Goal: Entertainment & Leisure: Consume media (video, audio)

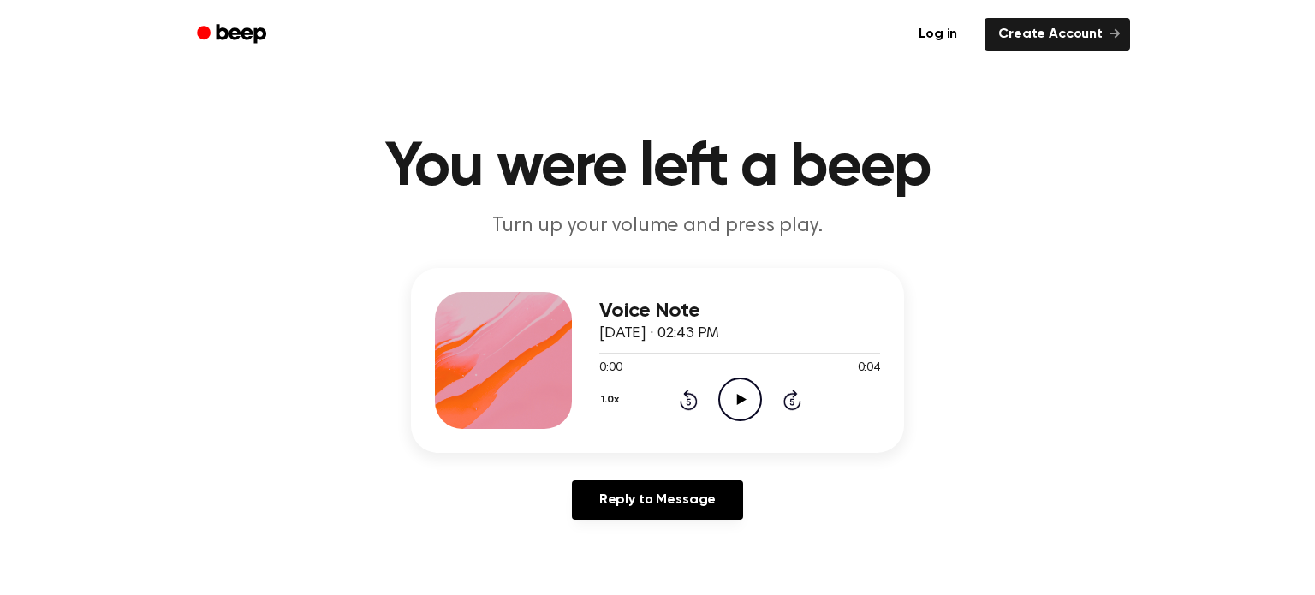
click at [747, 408] on icon "Play Audio" at bounding box center [740, 400] width 44 height 44
click at [739, 388] on icon "Play Audio" at bounding box center [740, 400] width 44 height 44
click at [615, 395] on button "1.0x" at bounding box center [612, 399] width 26 height 29
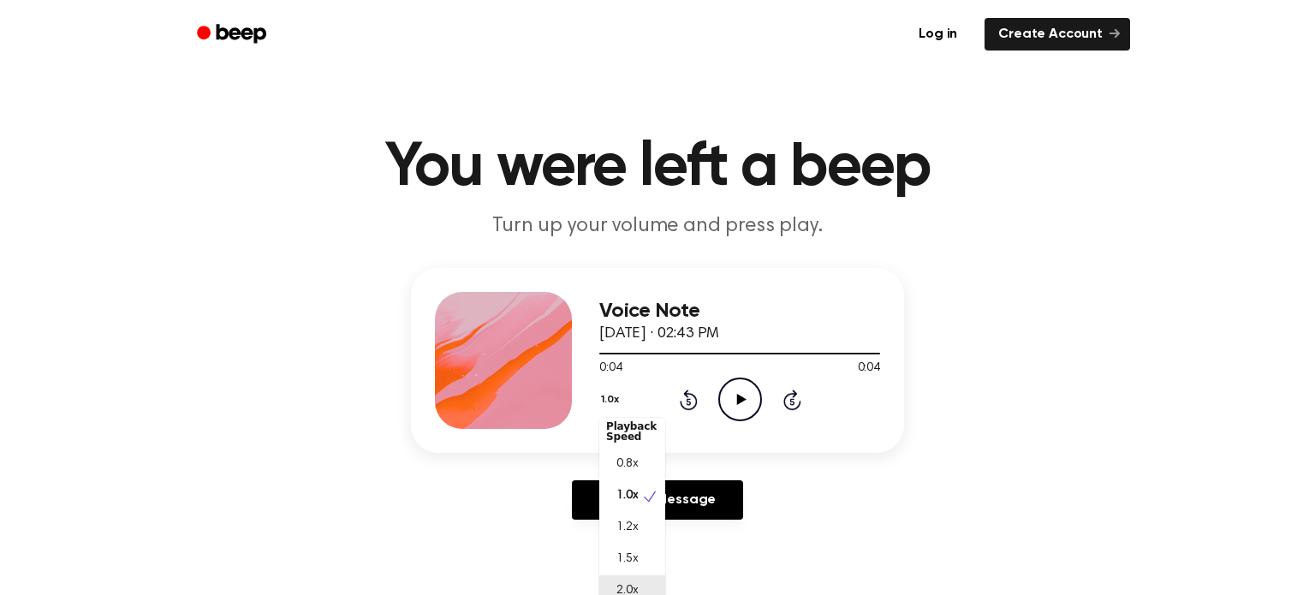
click at [629, 583] on span "2.0x" at bounding box center [626, 591] width 21 height 18
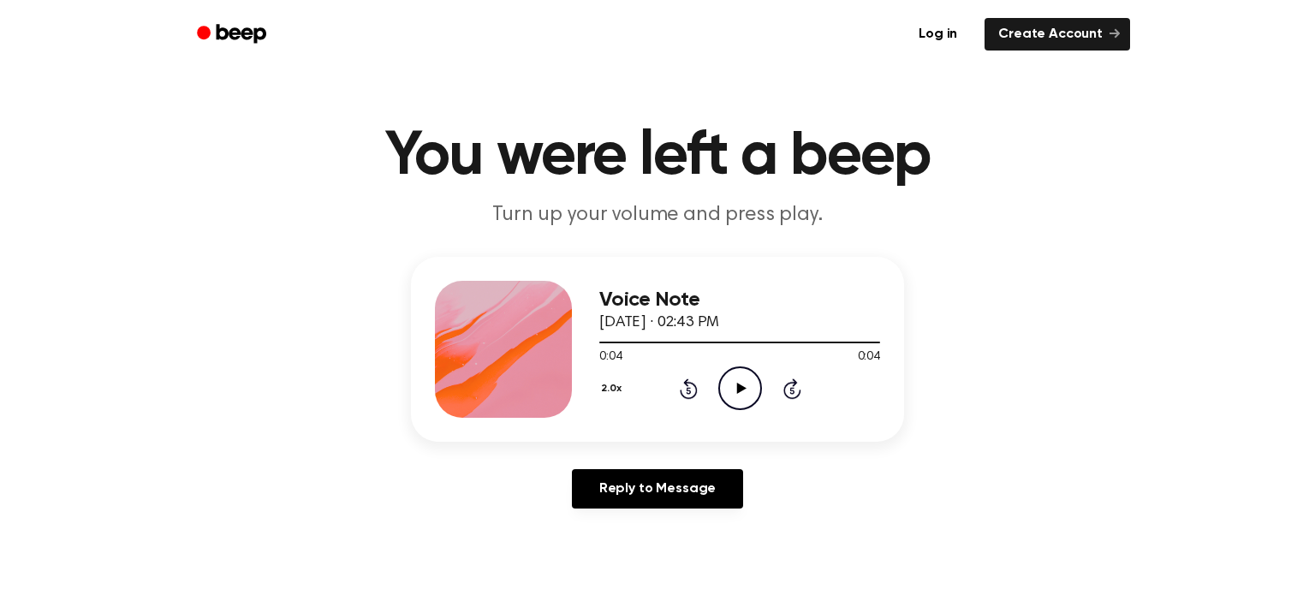
click at [741, 390] on icon at bounding box center [740, 388] width 9 height 11
click at [737, 389] on icon at bounding box center [740, 388] width 9 height 11
click at [735, 387] on icon "Pause Audio" at bounding box center [740, 388] width 44 height 44
click at [730, 368] on circle at bounding box center [740, 388] width 42 height 42
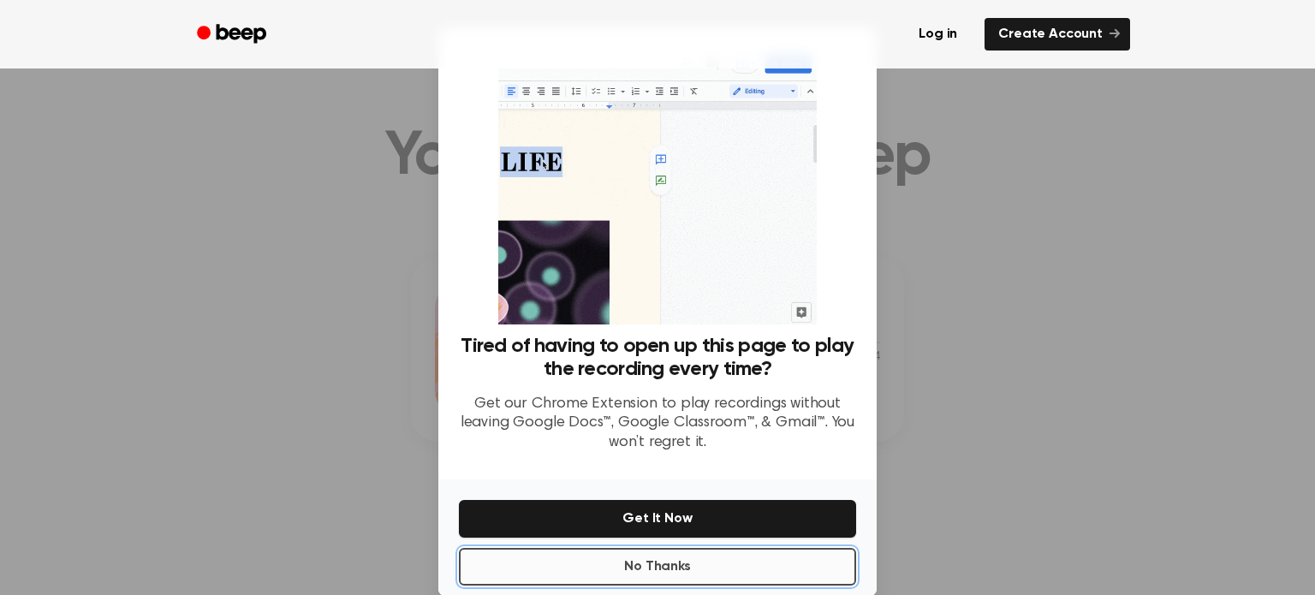
click at [584, 567] on button "No Thanks" at bounding box center [657, 567] width 397 height 38
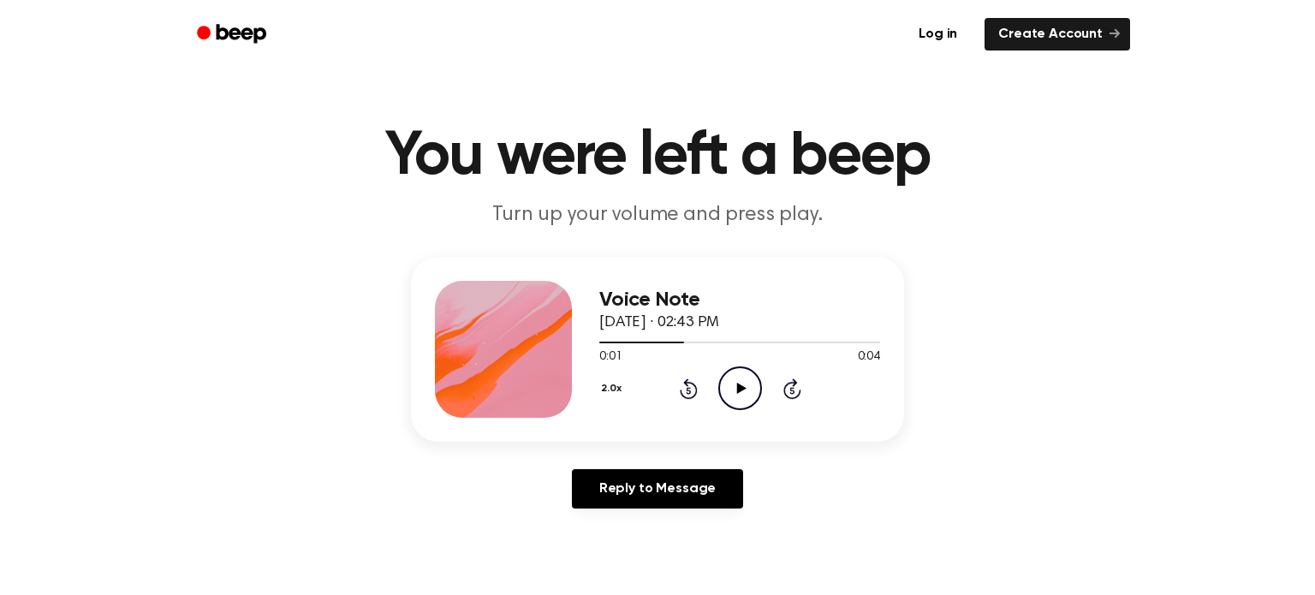
click at [738, 398] on icon "Play Audio" at bounding box center [740, 388] width 44 height 44
click at [737, 390] on icon at bounding box center [740, 388] width 9 height 11
click at [619, 384] on button "2.0x" at bounding box center [613, 388] width 28 height 29
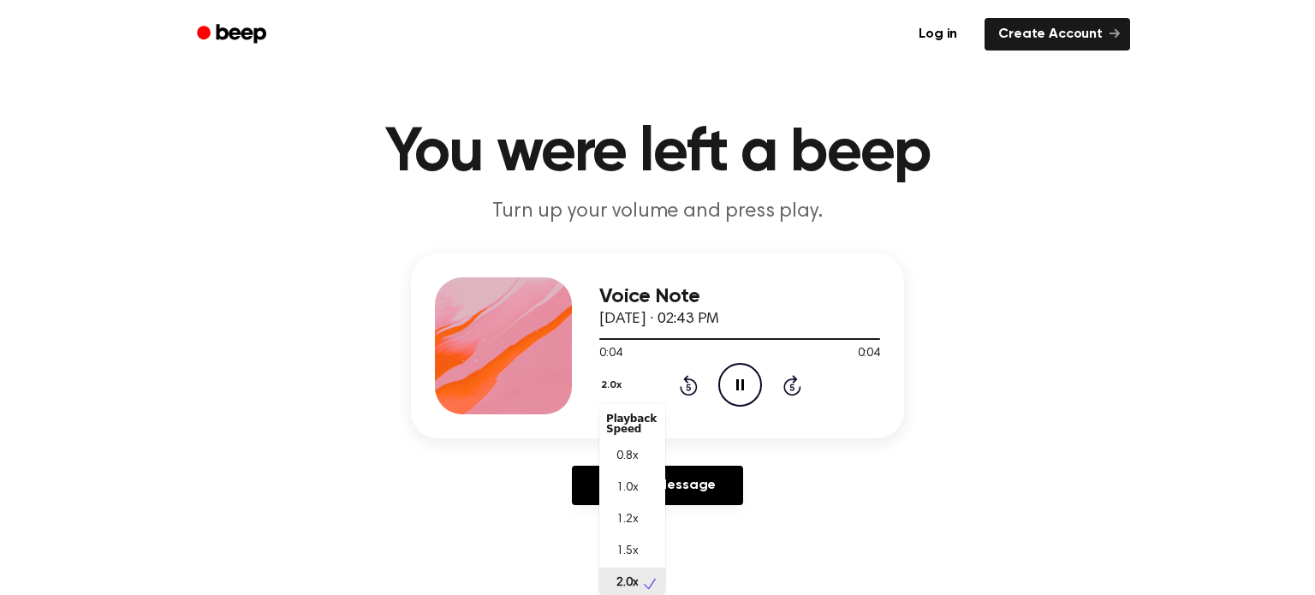
scroll to position [3, 0]
click at [651, 542] on div "1.5x" at bounding box center [632, 549] width 66 height 32
click at [723, 396] on icon "Play Audio" at bounding box center [740, 385] width 44 height 44
click at [611, 381] on button "1.5x" at bounding box center [611, 385] width 25 height 29
click at [634, 520] on span "1.2x" at bounding box center [626, 520] width 21 height 18
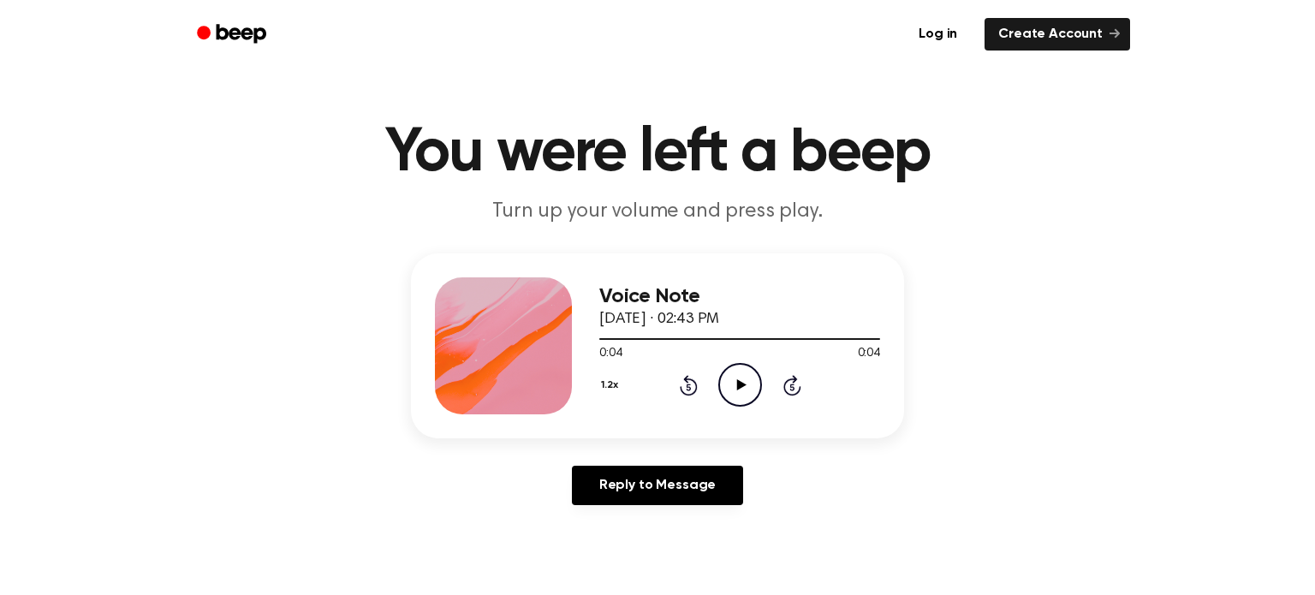
click at [726, 381] on icon "Play Audio" at bounding box center [740, 385] width 44 height 44
click at [616, 389] on button "1.2x" at bounding box center [611, 385] width 25 height 29
click at [646, 487] on div "1.0x" at bounding box center [632, 489] width 66 height 32
click at [732, 408] on div "Voice Note September 16, 2024 · 02:43 PM 0:04 0:04 Your browser does not suppor…" at bounding box center [739, 345] width 281 height 137
click at [735, 398] on icon "Play Audio" at bounding box center [740, 385] width 44 height 44
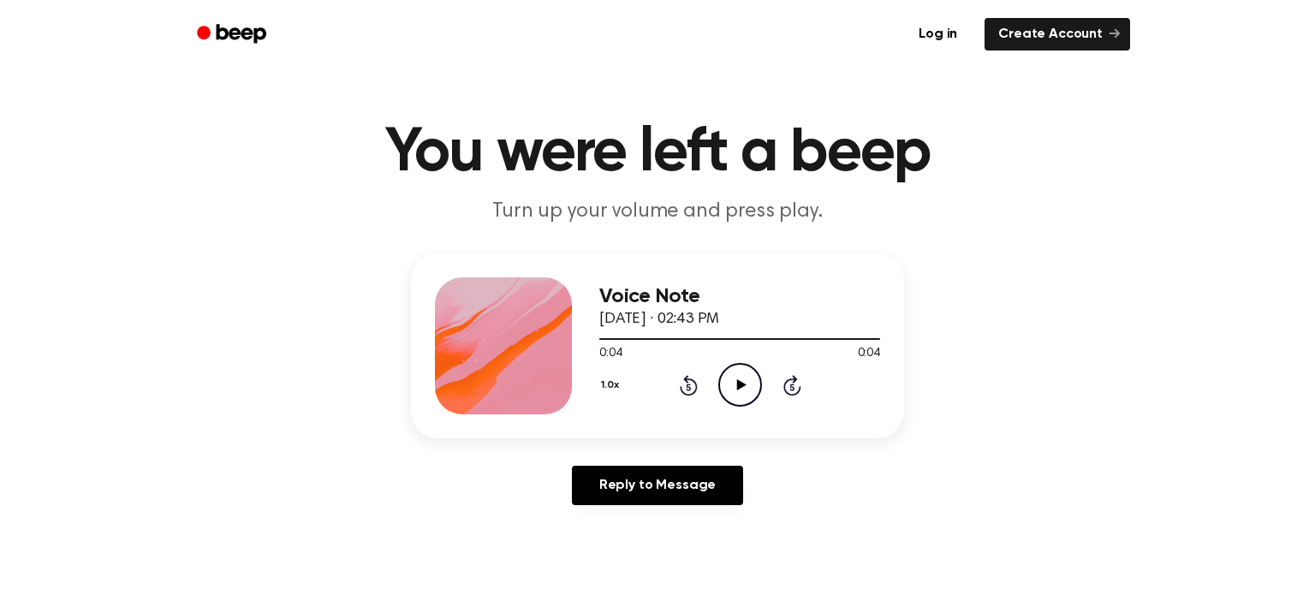
click at [753, 393] on icon "Play Audio" at bounding box center [740, 385] width 44 height 44
click at [612, 384] on button "1.0x" at bounding box center [612, 385] width 26 height 29
click at [639, 444] on div "0.8x" at bounding box center [632, 457] width 66 height 32
click at [611, 384] on button "0.8x" at bounding box center [613, 385] width 29 height 29
click at [636, 419] on div "Playback Speed" at bounding box center [632, 424] width 66 height 34
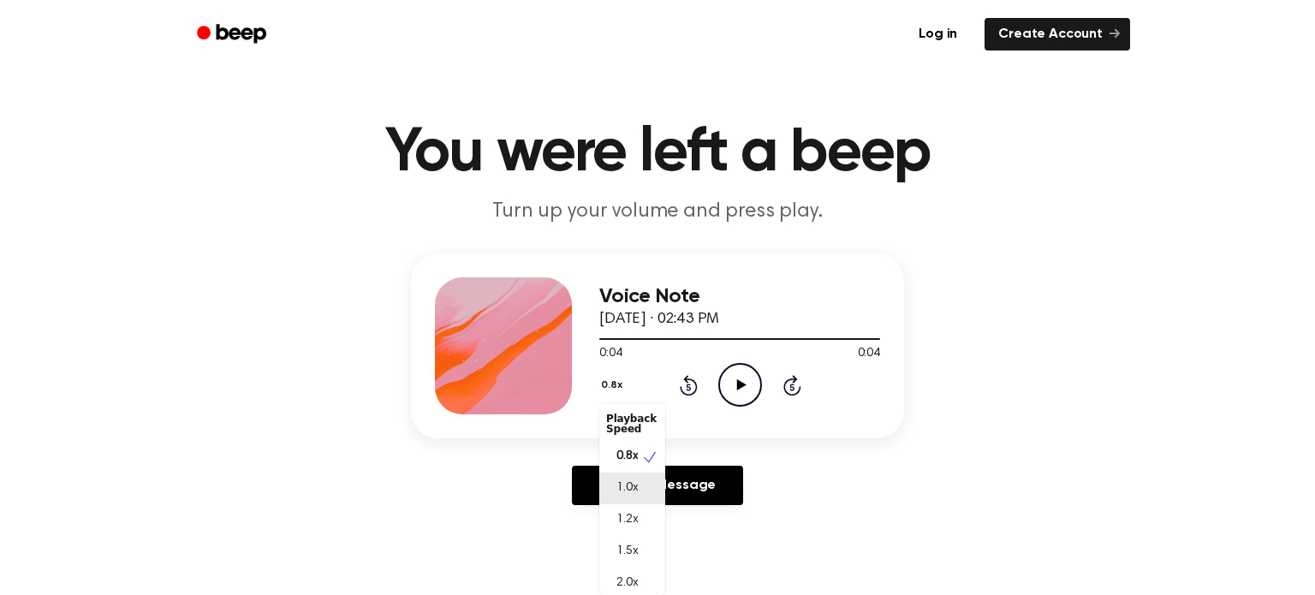
scroll to position [7, 0]
click at [635, 484] on span "1.0x" at bounding box center [626, 482] width 21 height 18
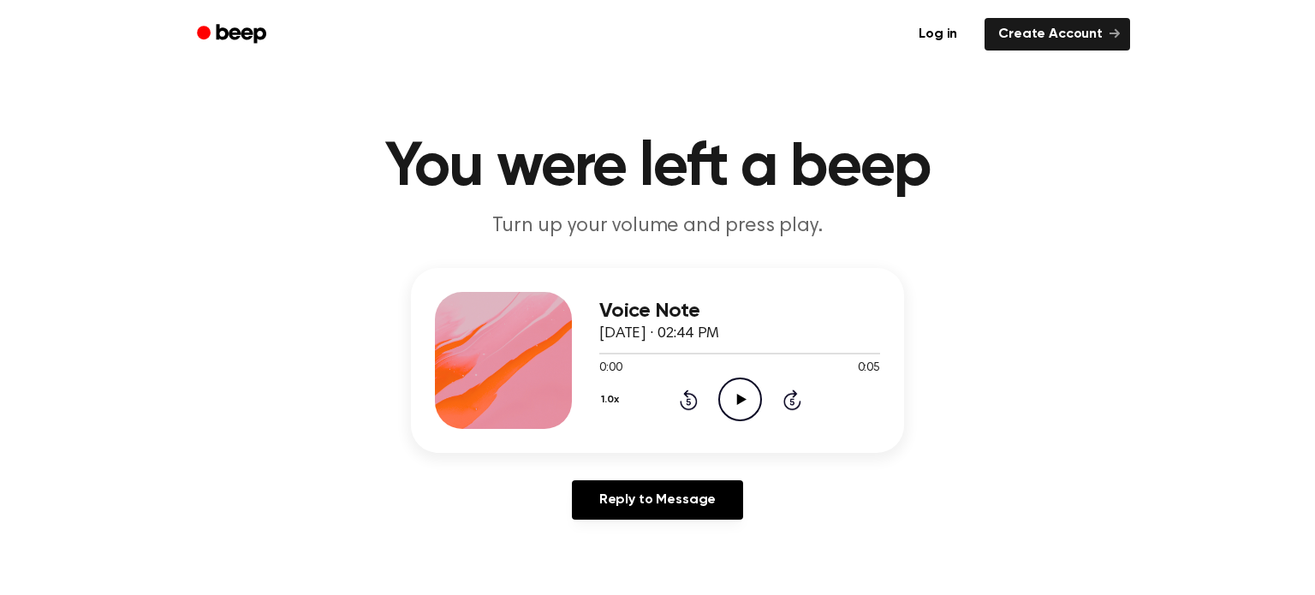
click at [741, 382] on icon "Play Audio" at bounding box center [740, 400] width 44 height 44
click at [597, 390] on div "Voice Note September 16, 2024 · 02:44 PM 0:04 0:05 Your browser does not suppor…" at bounding box center [657, 360] width 493 height 185
click at [617, 408] on button "1.0x" at bounding box center [612, 399] width 26 height 29
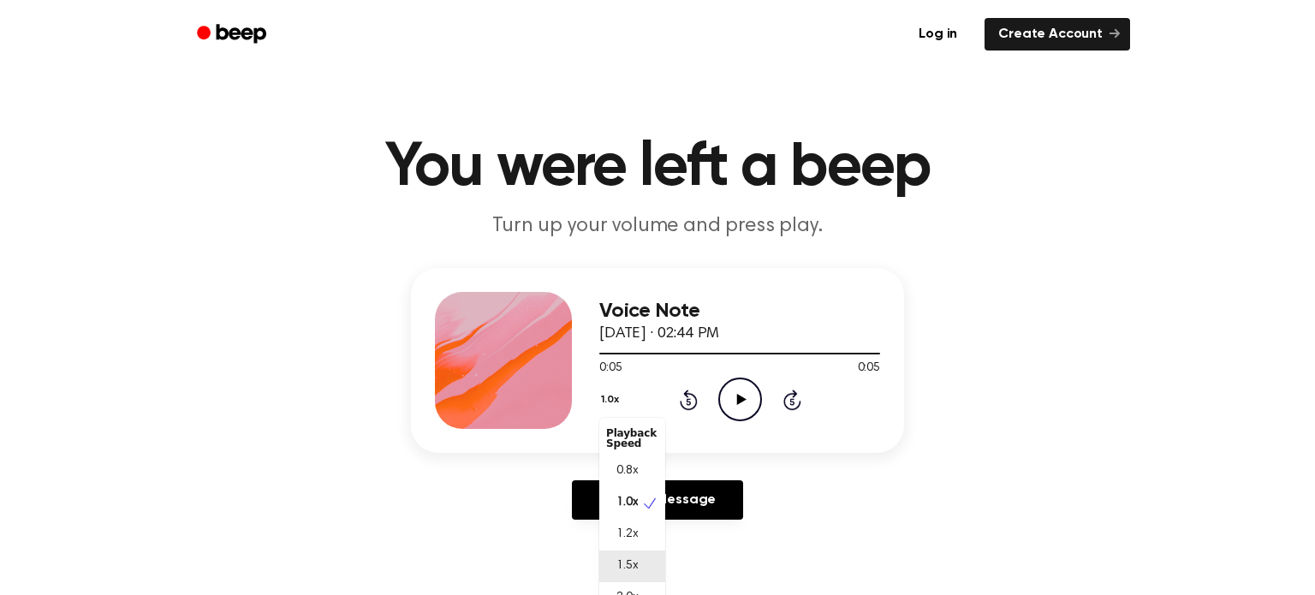
scroll to position [7, 0]
click at [644, 589] on div "2.0x" at bounding box center [632, 591] width 66 height 32
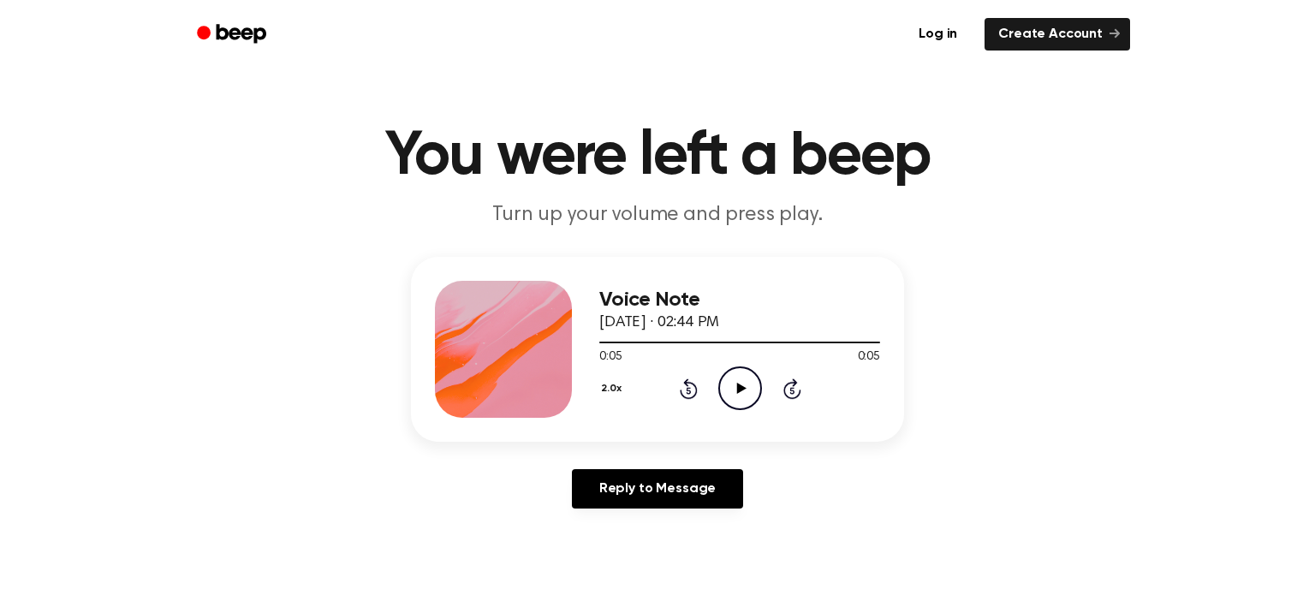
click at [612, 383] on button "2.0x" at bounding box center [613, 388] width 28 height 29
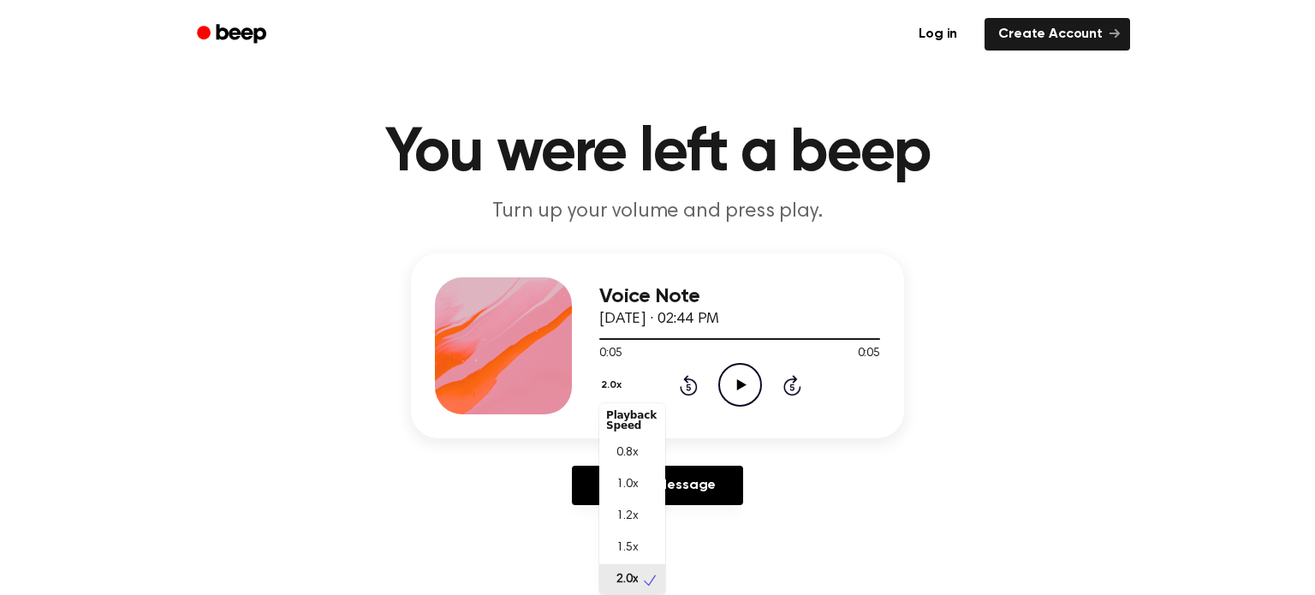
scroll to position [7, 0]
click at [756, 383] on div "2.0x Playback Speed 0.8x 1.0x 1.2x 1.5x 2.0x Rewind 5 seconds Play Audio Skip 5…" at bounding box center [739, 385] width 281 height 44
click at [753, 384] on icon "Play Audio" at bounding box center [740, 385] width 44 height 44
click at [603, 383] on button "2.0x" at bounding box center [613, 385] width 28 height 29
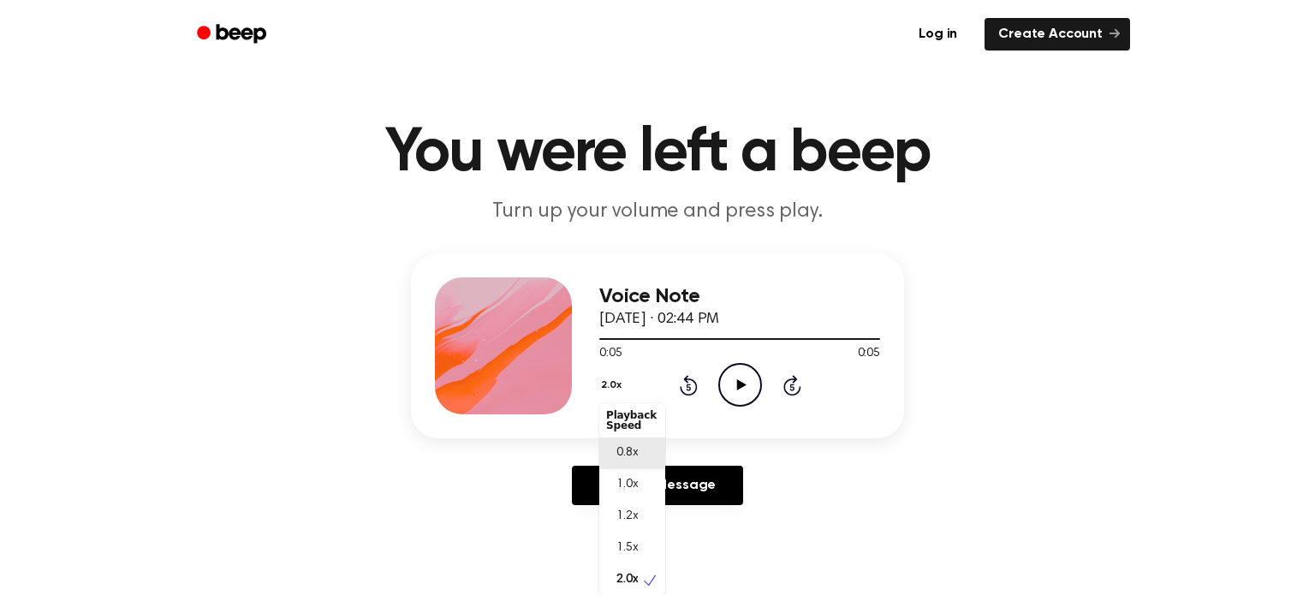
click at [641, 445] on div "0.8x" at bounding box center [632, 454] width 66 height 32
click icon "Play Audio"
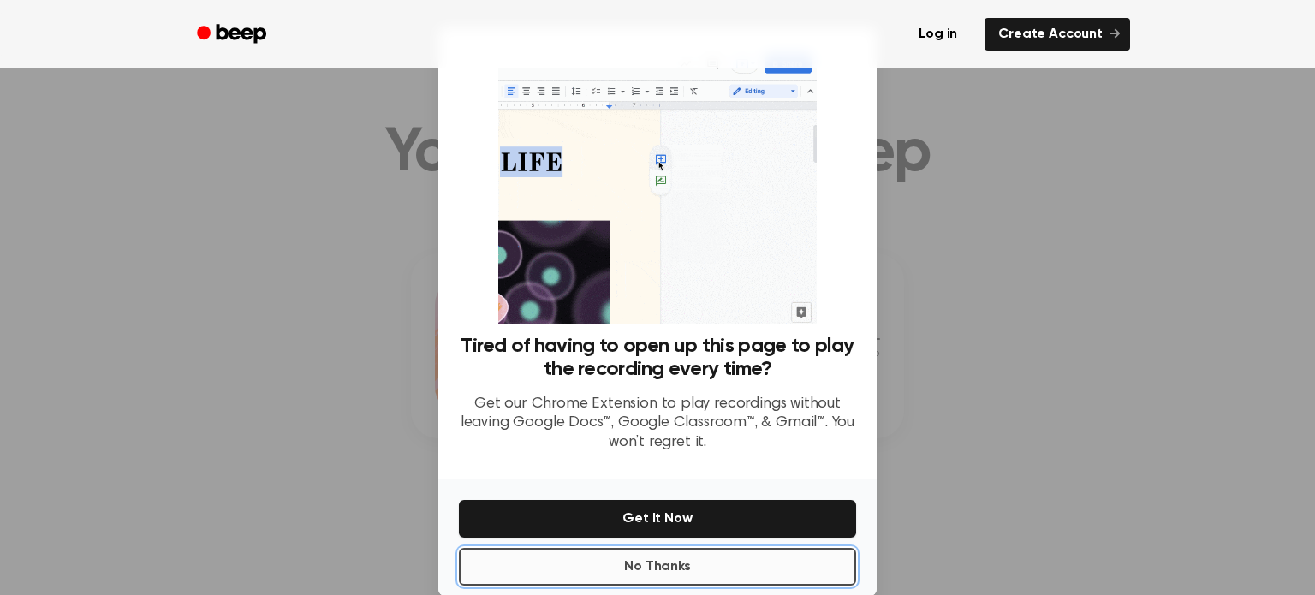
click button "No Thanks"
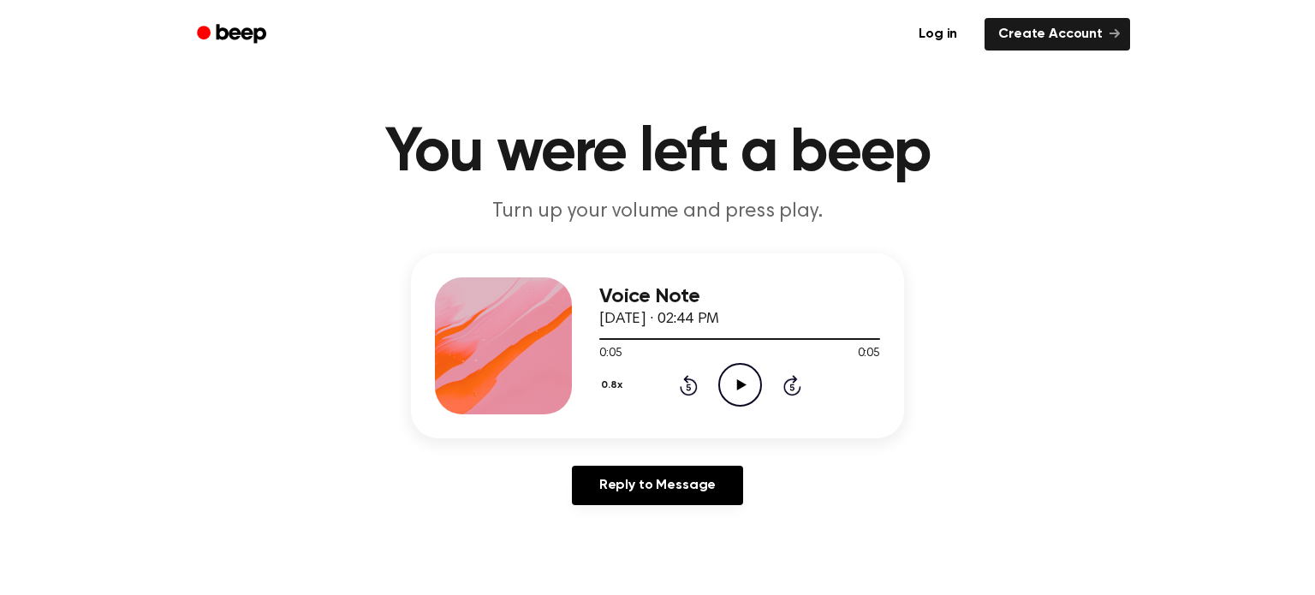
click icon "Play Audio"
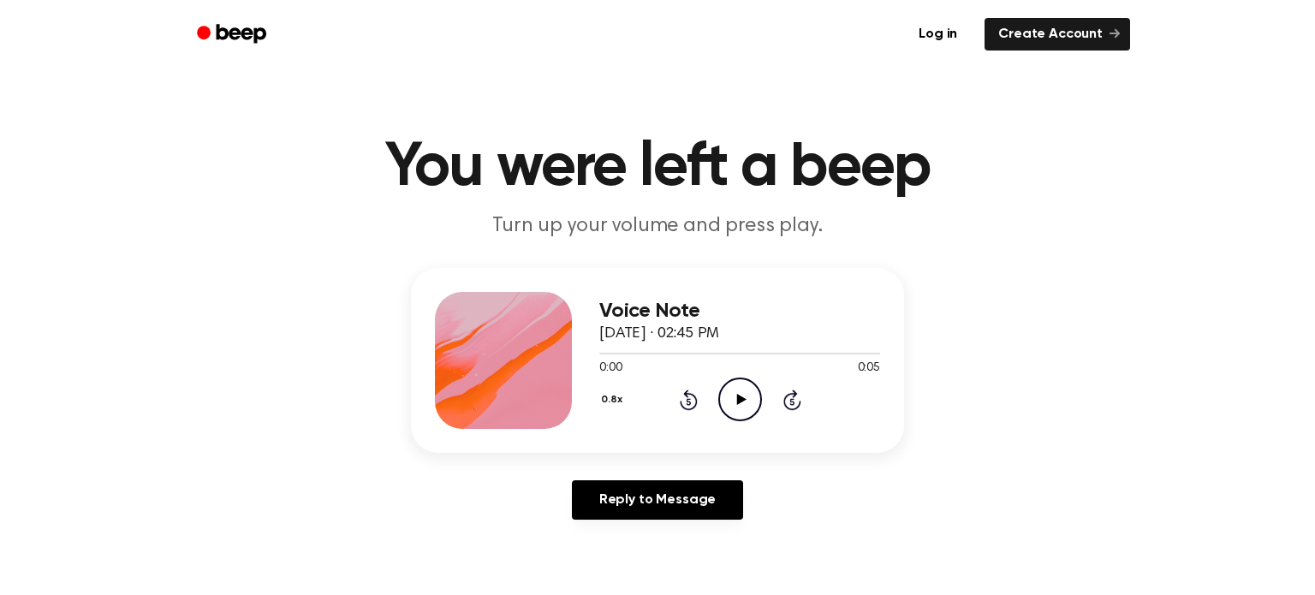
click at [627, 414] on div "0.8x" at bounding box center [613, 401] width 29 height 27
click at [626, 406] on button "0.8x" at bounding box center [613, 399] width 29 height 29
click at [599, 426] on div "Playback Speed" at bounding box center [632, 438] width 66 height 34
click at [649, 503] on div "1.0x" at bounding box center [632, 503] width 66 height 32
click at [696, 405] on icon "Rewind 5 seconds" at bounding box center [688, 400] width 19 height 22
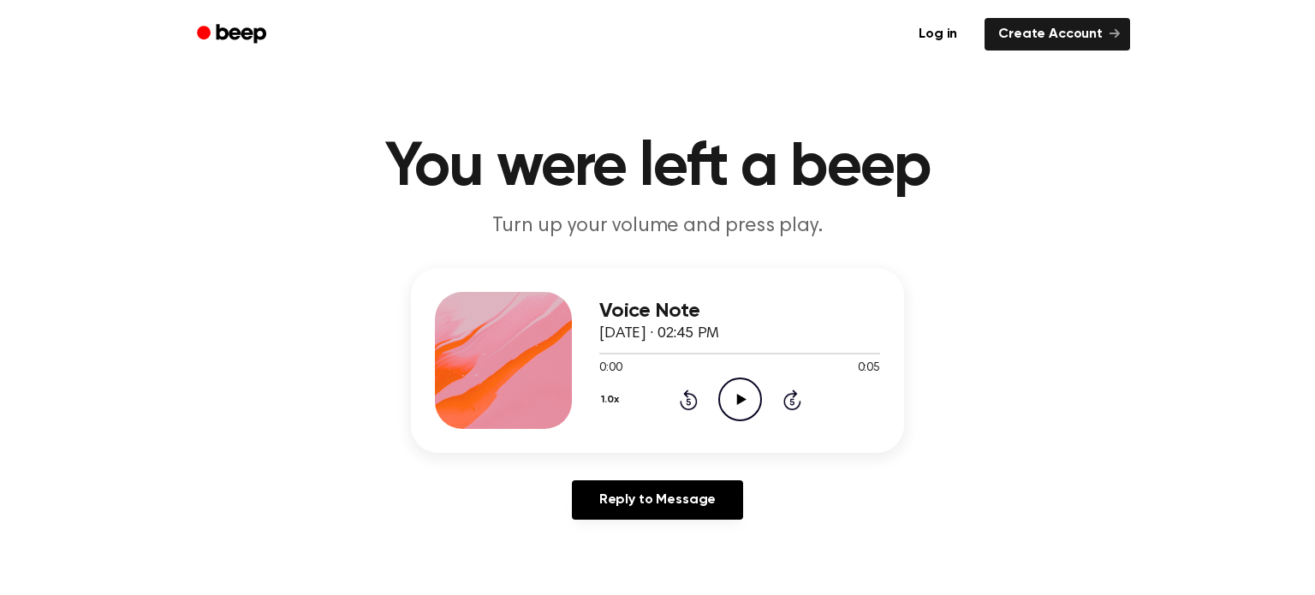
click at [736, 408] on icon "Play Audio" at bounding box center [740, 400] width 44 height 44
click at [603, 399] on button "1.0x" at bounding box center [612, 399] width 26 height 29
click at [639, 591] on div "2.0x" at bounding box center [632, 591] width 66 height 32
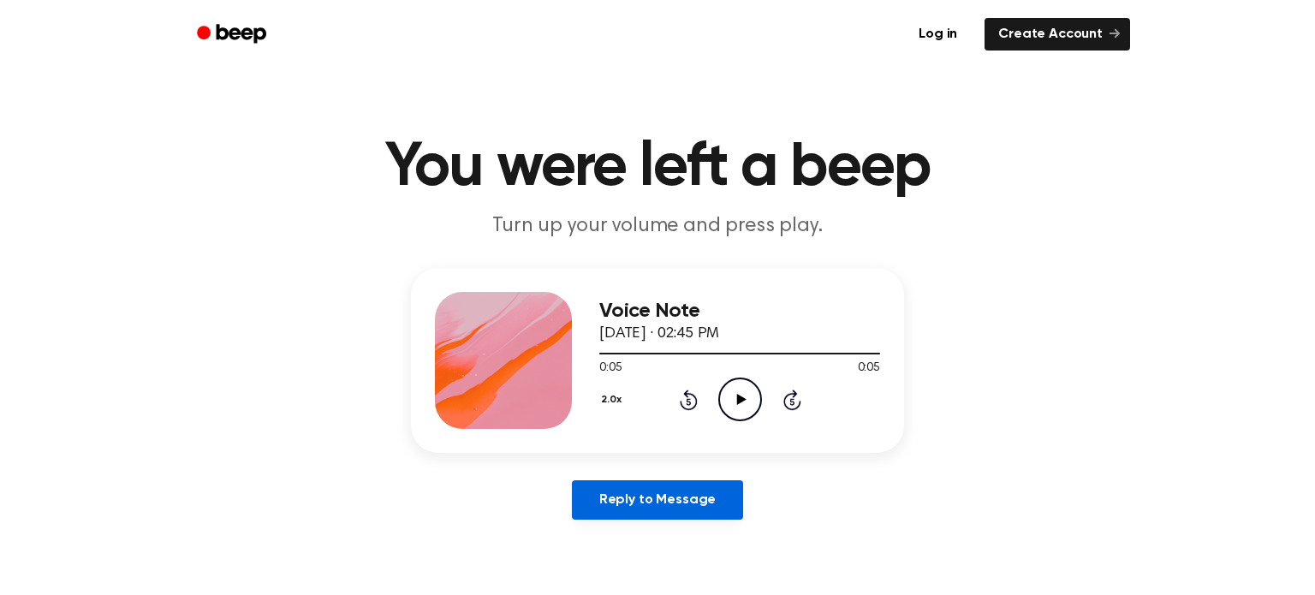
click at [676, 502] on link "Reply to Message" at bounding box center [657, 499] width 171 height 39
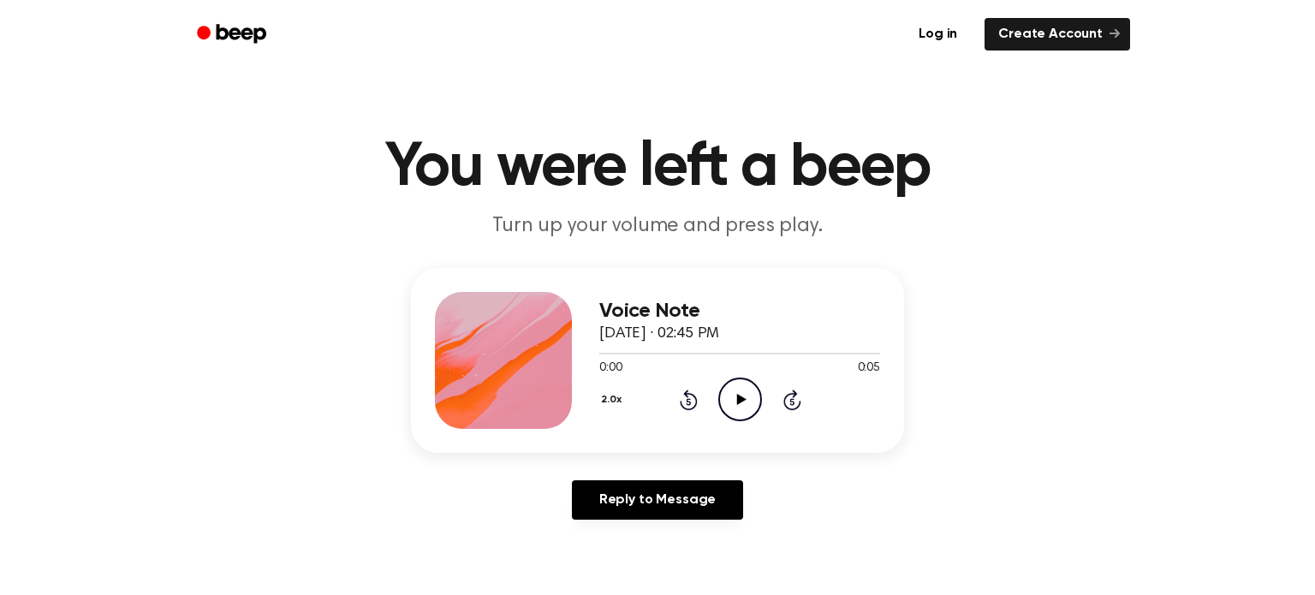
click at [727, 401] on icon "Play Audio" at bounding box center [740, 400] width 44 height 44
click at [623, 404] on button "2.0x" at bounding box center [613, 399] width 28 height 29
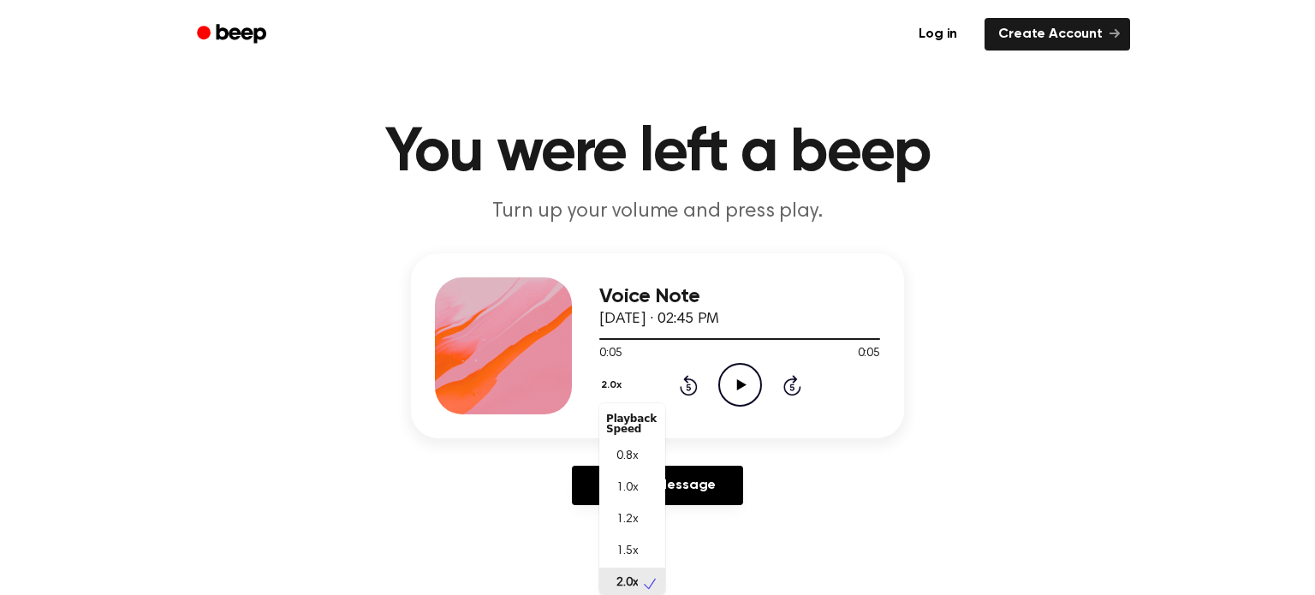
scroll to position [3, 0]
click at [644, 442] on div "0.8x" at bounding box center [632, 454] width 66 height 32
click at [733, 390] on icon "Play Audio" at bounding box center [740, 385] width 44 height 44
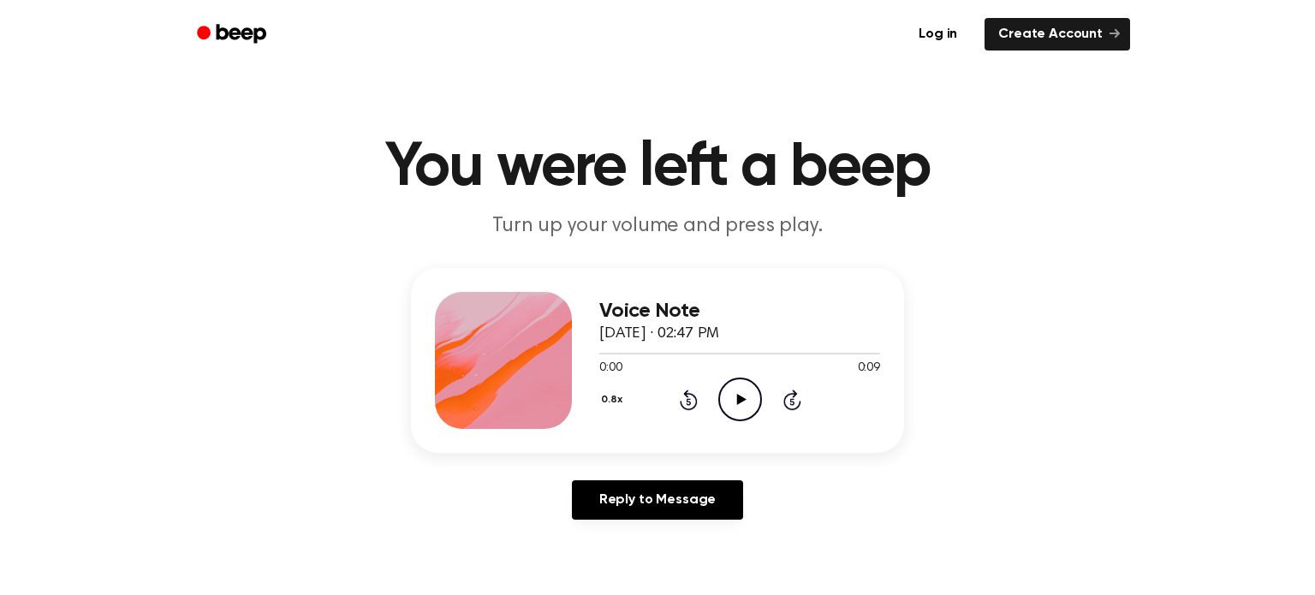
click at [753, 409] on icon "Play Audio" at bounding box center [740, 400] width 44 height 44
click at [608, 404] on button "0.8x" at bounding box center [613, 399] width 29 height 29
click at [641, 509] on div "1.0x" at bounding box center [632, 503] width 66 height 32
click at [613, 400] on button "1.0x" at bounding box center [612, 399] width 26 height 29
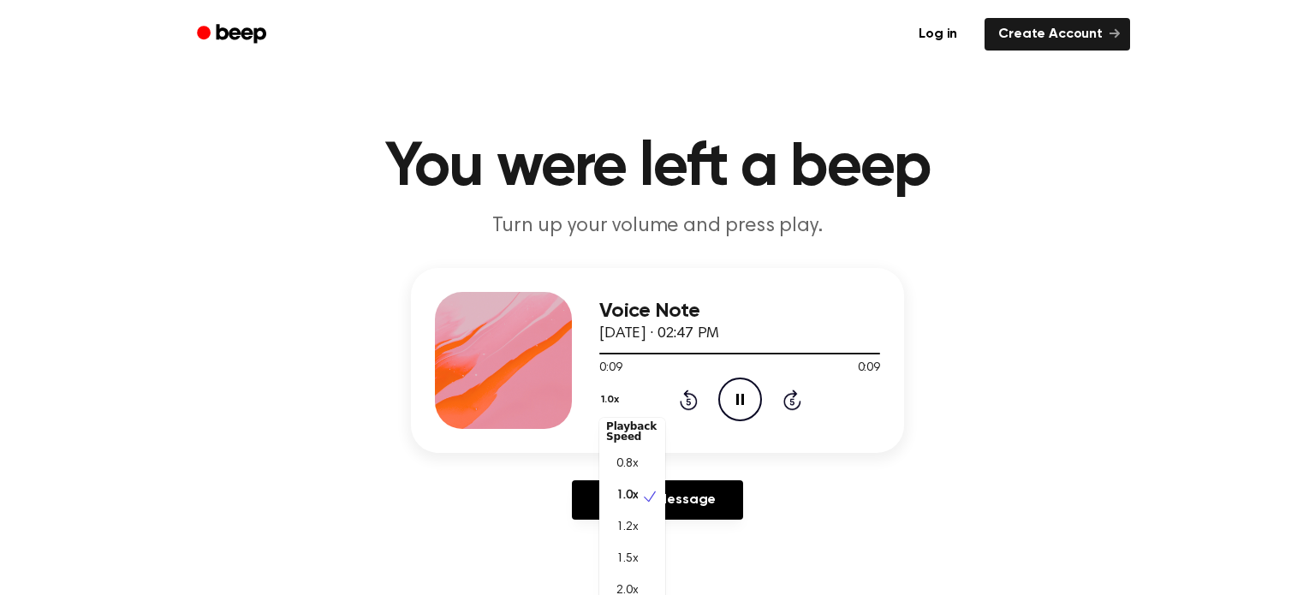
click at [637, 592] on span "2.0x" at bounding box center [626, 591] width 21 height 18
click at [742, 414] on icon "Play Audio" at bounding box center [740, 400] width 44 height 44
click at [614, 395] on button "2.0x" at bounding box center [613, 399] width 28 height 29
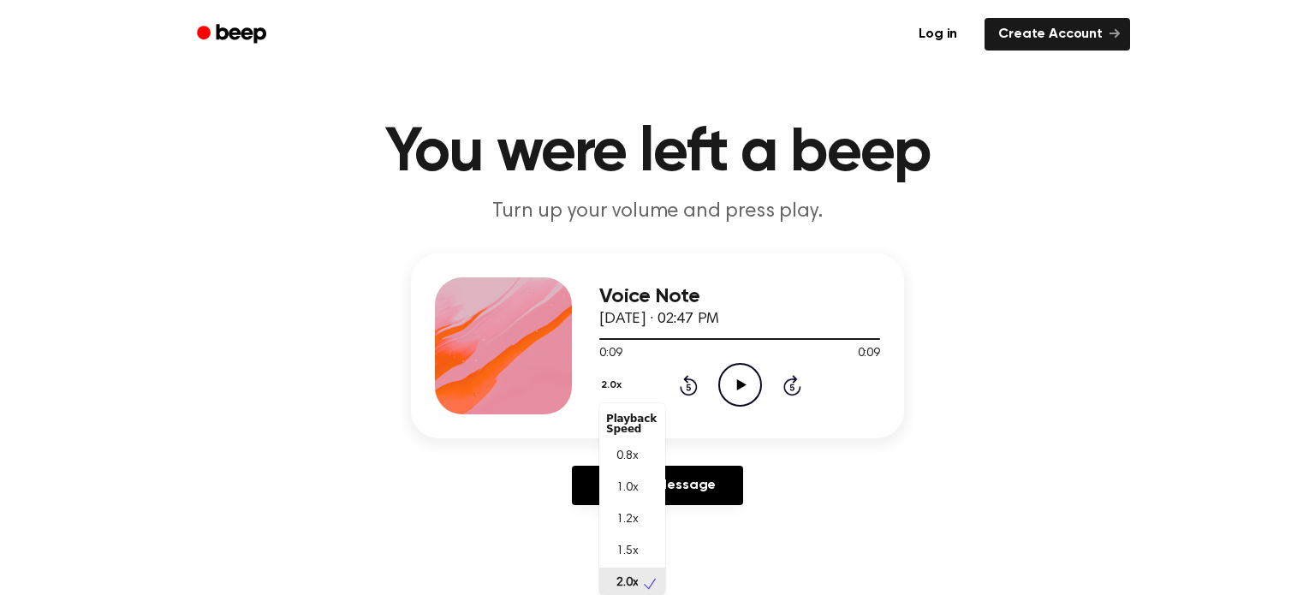
scroll to position [3, 0]
click at [610, 385] on button "2.0x" at bounding box center [613, 385] width 28 height 29
click at [623, 387] on button "2.0x" at bounding box center [613, 385] width 28 height 29
click at [630, 450] on span "0.8x" at bounding box center [626, 453] width 21 height 18
click at [729, 404] on icon "Play Audio" at bounding box center [740, 385] width 44 height 44
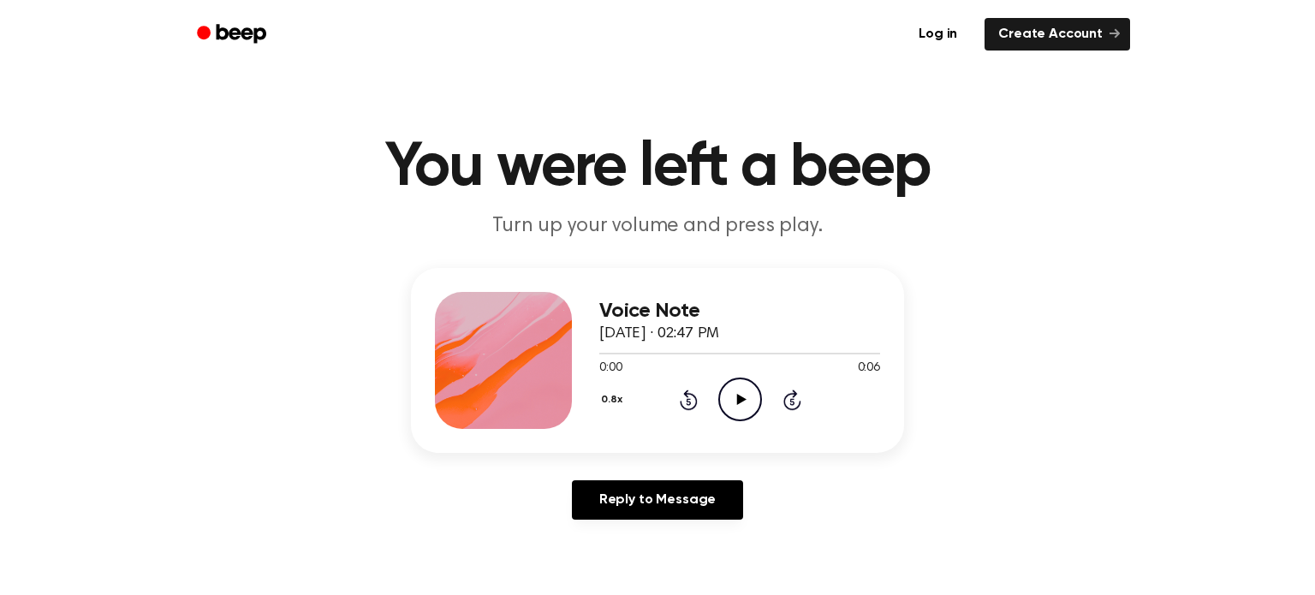
click at [753, 395] on icon "Play Audio" at bounding box center [740, 400] width 44 height 44
click at [610, 395] on button "0.8x" at bounding box center [613, 399] width 29 height 29
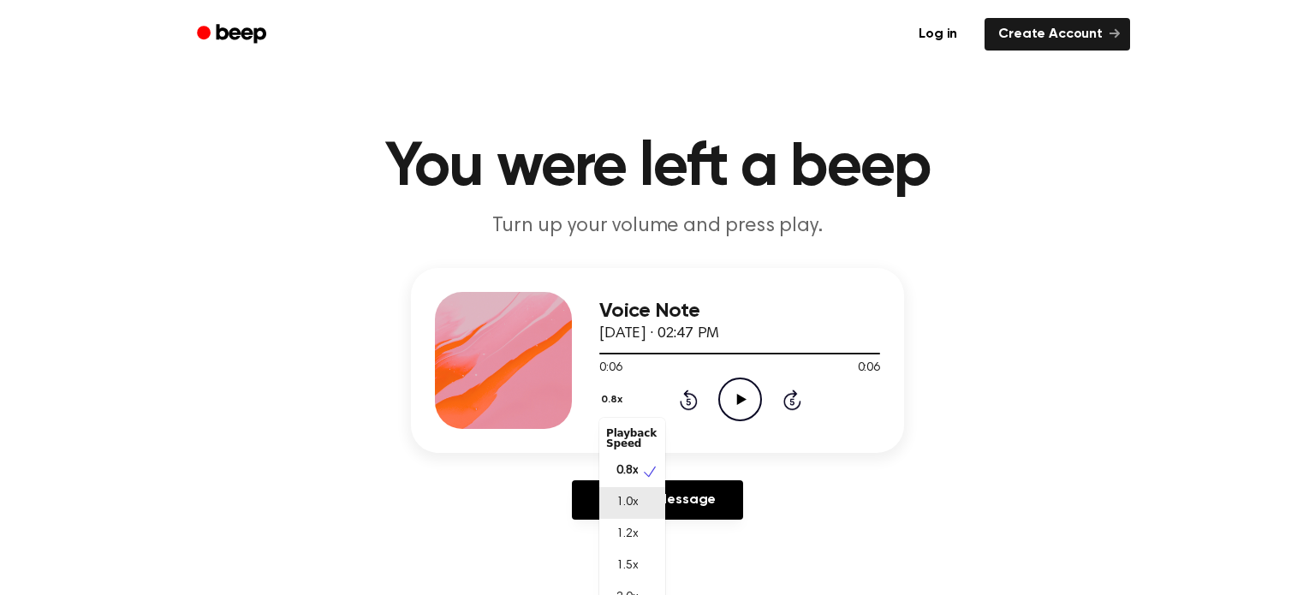
click at [634, 499] on span "1.0x" at bounding box center [626, 503] width 21 height 18
click at [744, 396] on icon "Play Audio" at bounding box center [740, 400] width 44 height 44
click at [601, 388] on button "1.0x" at bounding box center [612, 399] width 26 height 29
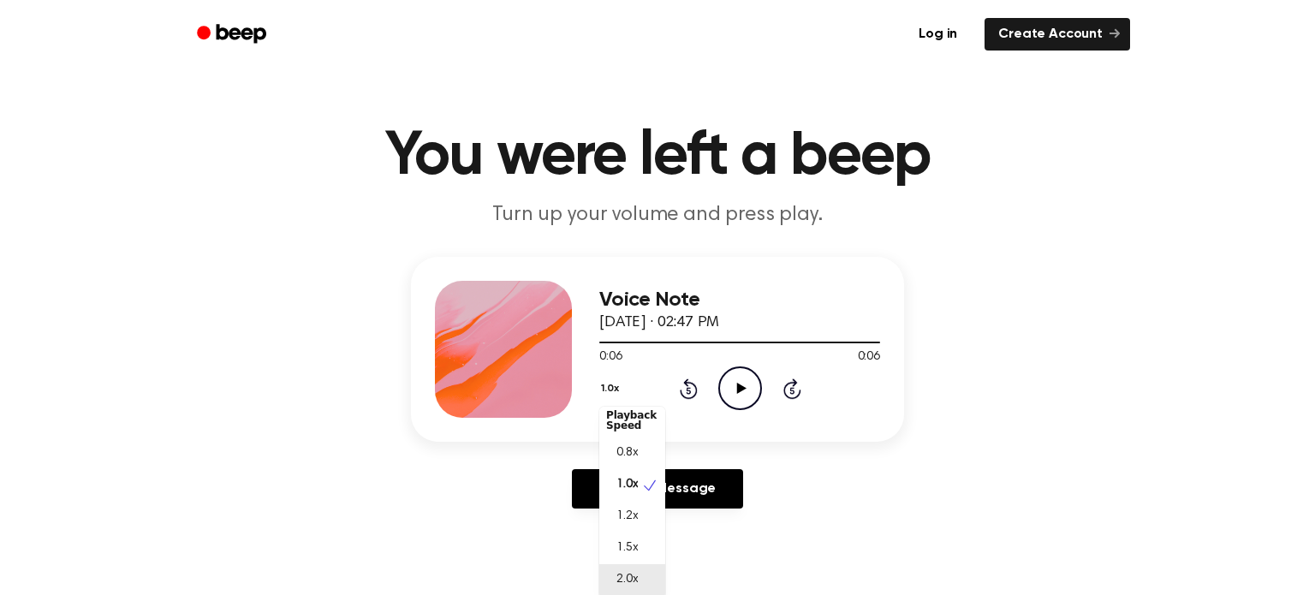
click at [628, 591] on div "2.0x" at bounding box center [632, 580] width 66 height 32
click at [740, 377] on icon "Play Audio" at bounding box center [740, 388] width 44 height 44
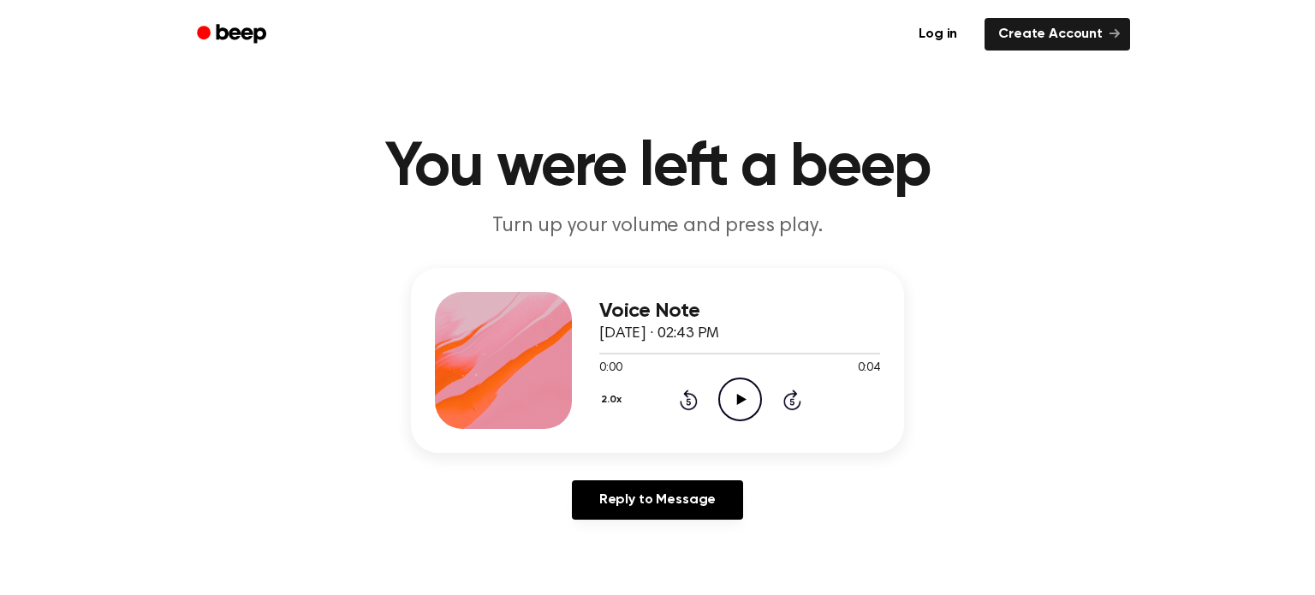
click at [720, 414] on icon "Play Audio" at bounding box center [740, 400] width 44 height 44
click at [616, 401] on button "2.0x" at bounding box center [613, 399] width 28 height 29
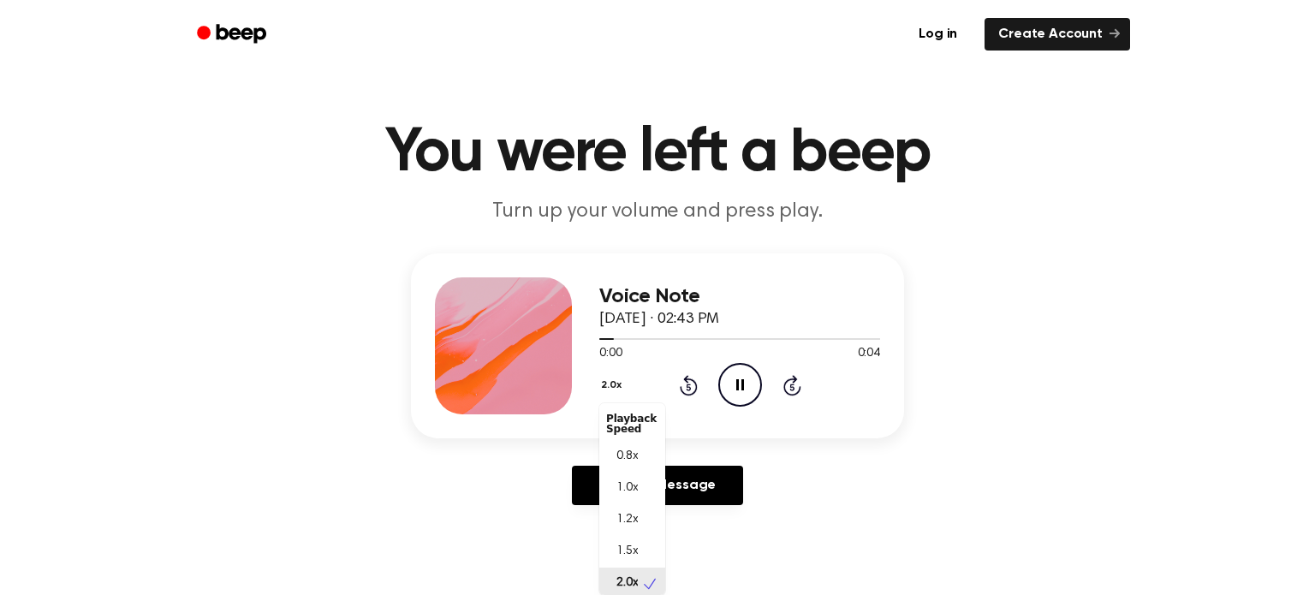
scroll to position [3, 0]
click at [637, 521] on span "1.2x" at bounding box center [626, 517] width 21 height 18
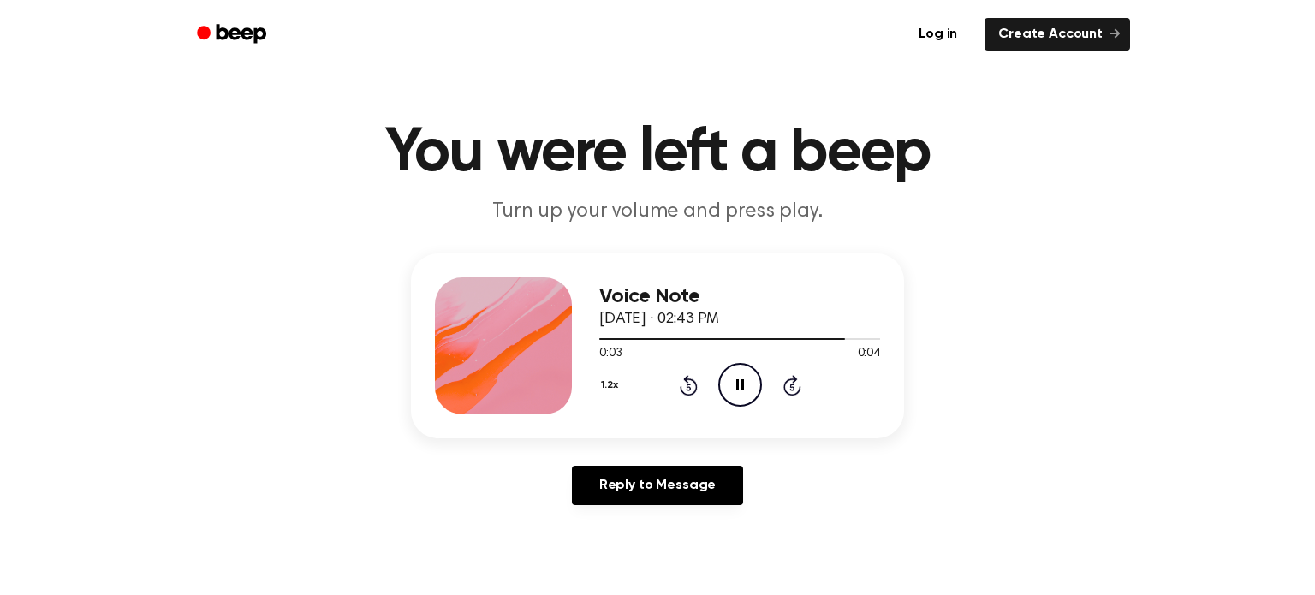
click at [610, 384] on button "1.2x" at bounding box center [611, 385] width 25 height 29
click at [646, 505] on span at bounding box center [653, 520] width 24 height 32
click at [616, 344] on div at bounding box center [739, 338] width 281 height 14
click at [612, 384] on button "1.2x" at bounding box center [611, 385] width 25 height 29
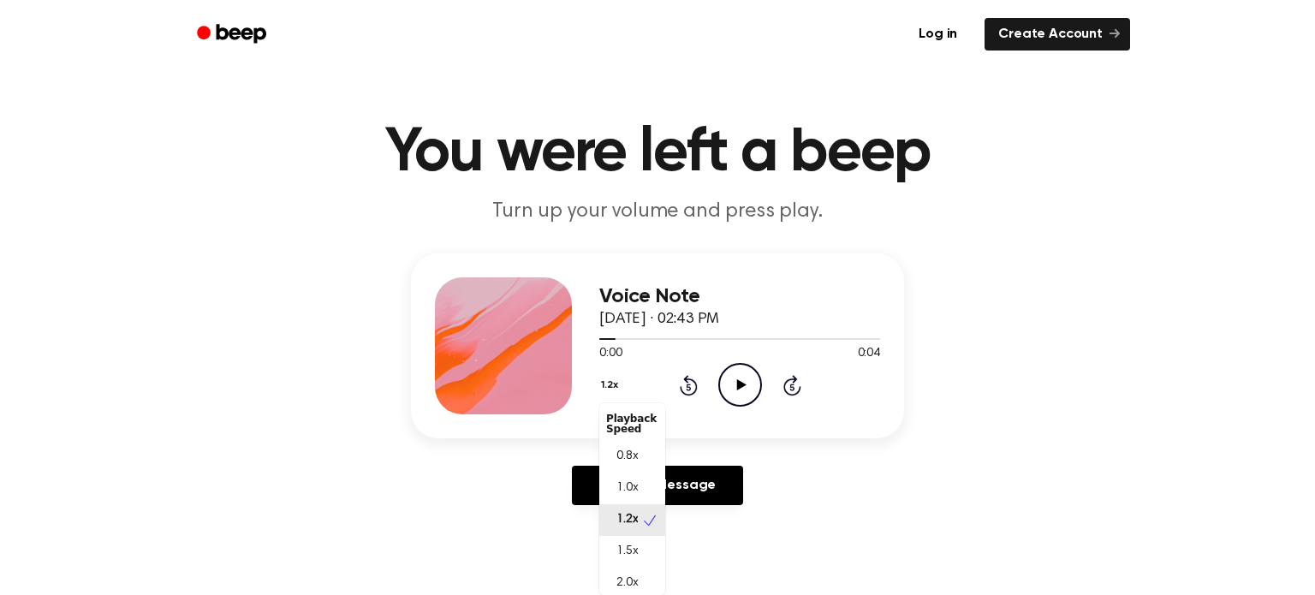
click at [417, 234] on main "You were left a beep Turn up your volume and press play. Voice Note [DATE] · 02…" at bounding box center [657, 513] width 1315 height 1056
click at [417, 233] on main "You were left a beep Turn up your volume and press play. Voice Note [DATE] · 02…" at bounding box center [657, 513] width 1315 height 1056
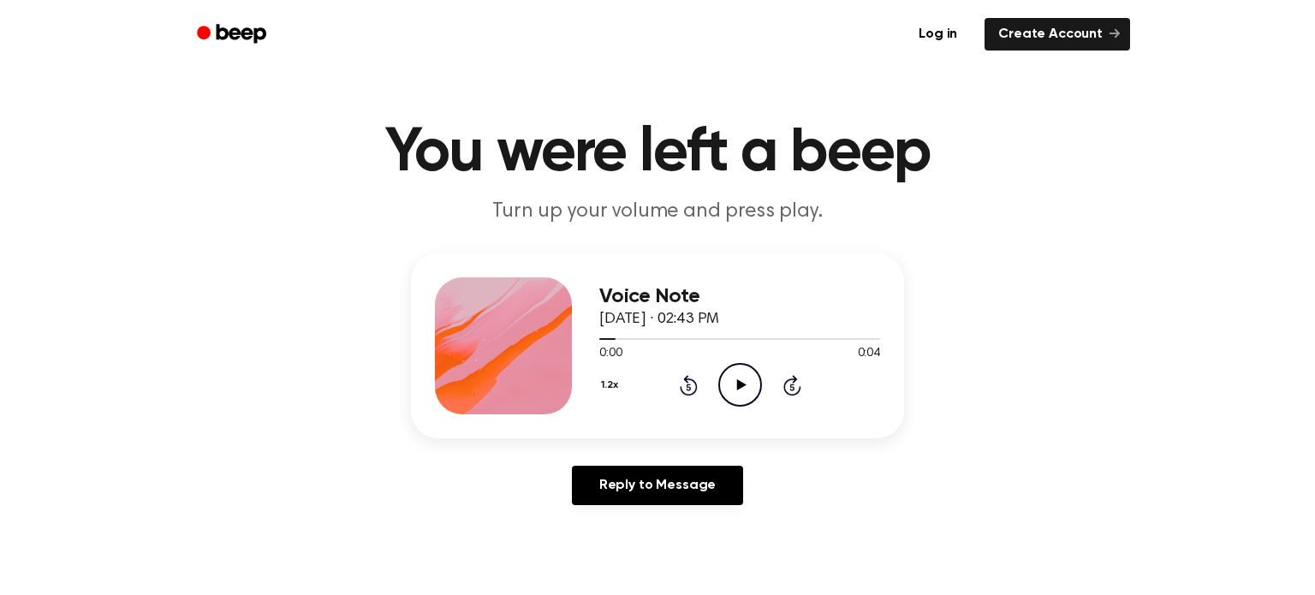
click at [417, 233] on main "You were left a beep Turn up your volume and press play. Voice Note [DATE] · 02…" at bounding box center [657, 513] width 1315 height 1056
